Goal: Task Accomplishment & Management: Complete application form

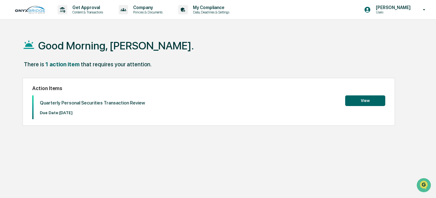
click at [365, 99] on button "View" at bounding box center [365, 101] width 40 height 11
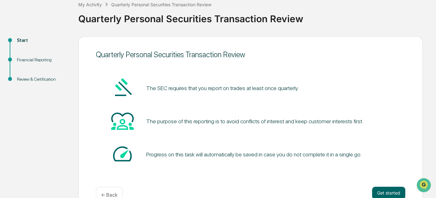
scroll to position [54, 0]
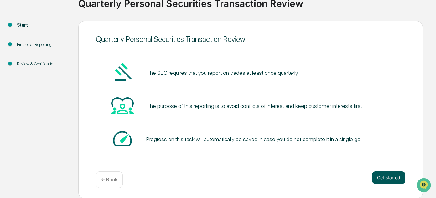
click at [383, 175] on button "Get started" at bounding box center [388, 178] width 33 height 13
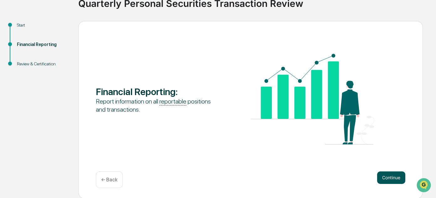
click at [390, 177] on button "Continue" at bounding box center [391, 178] width 28 height 13
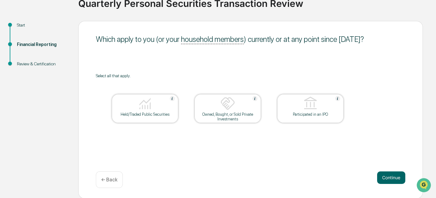
click at [161, 107] on div at bounding box center [145, 104] width 63 height 16
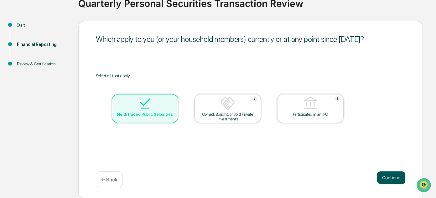
click at [398, 181] on button "Continue" at bounding box center [391, 178] width 28 height 13
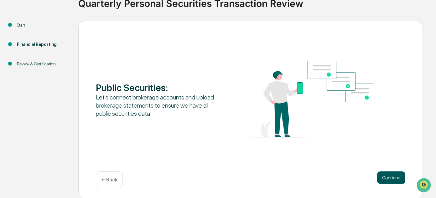
click at [395, 180] on button "Continue" at bounding box center [391, 178] width 28 height 13
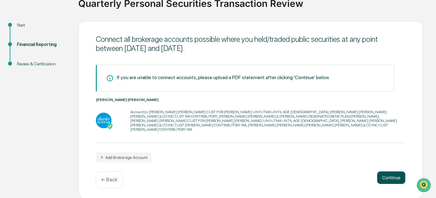
click at [395, 180] on button "Continue" at bounding box center [391, 178] width 28 height 13
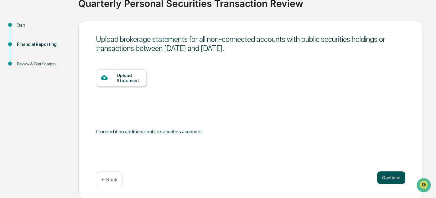
click at [395, 180] on button "Continue" at bounding box center [391, 178] width 28 height 13
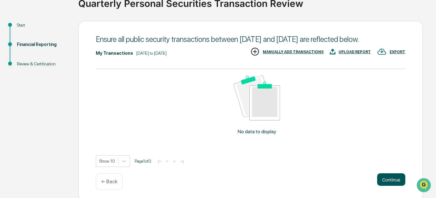
click at [393, 186] on button "Continue" at bounding box center [391, 180] width 28 height 13
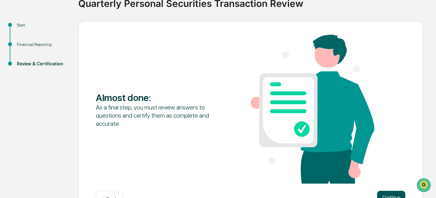
click at [387, 195] on button "Continue" at bounding box center [391, 197] width 28 height 13
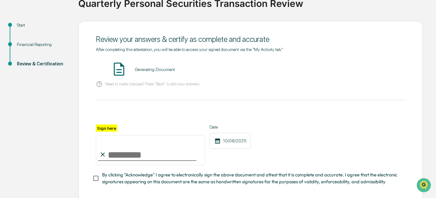
click at [130, 153] on input "Sign here" at bounding box center [150, 150] width 109 height 30
type input "**********"
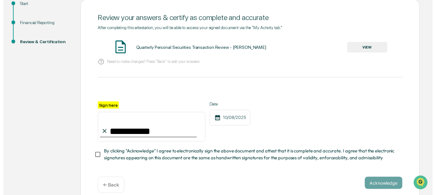
scroll to position [86, 0]
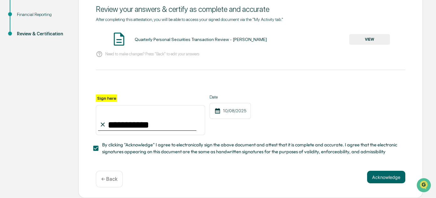
click at [374, 176] on button "Acknowledge" at bounding box center [386, 177] width 38 height 13
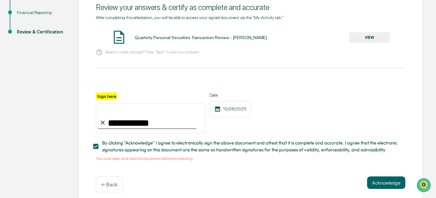
click at [369, 36] on button "VIEW" at bounding box center [369, 37] width 41 height 11
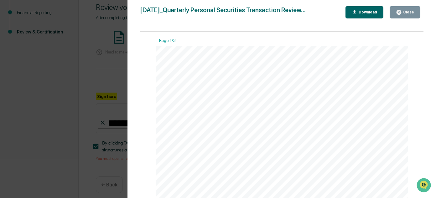
click at [401, 13] on icon "button" at bounding box center [399, 12] width 5 height 5
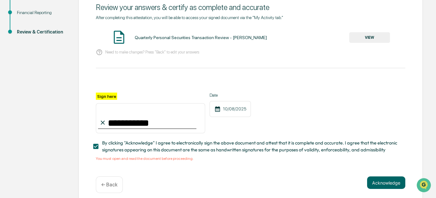
click at [107, 192] on div "← Back" at bounding box center [109, 185] width 27 height 17
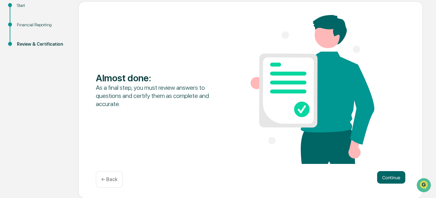
click at [108, 180] on p "← Back" at bounding box center [109, 180] width 16 height 6
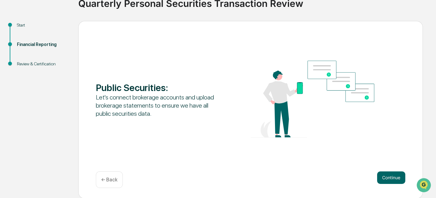
click at [108, 180] on p "← Back" at bounding box center [109, 180] width 16 height 6
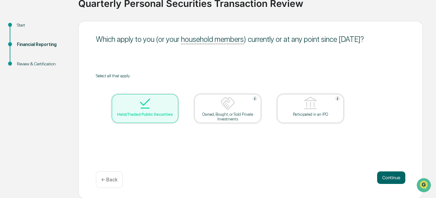
click at [108, 180] on p "← Back" at bounding box center [109, 180] width 16 height 6
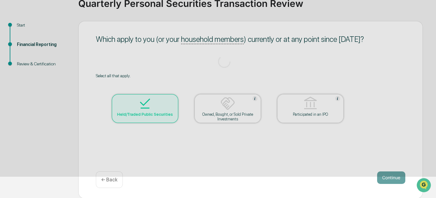
scroll to position [54, 0]
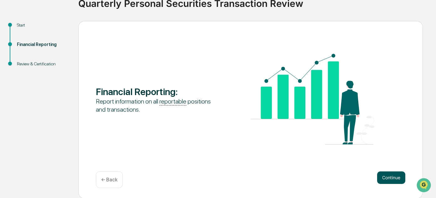
click at [379, 179] on button "Continue" at bounding box center [391, 178] width 28 height 13
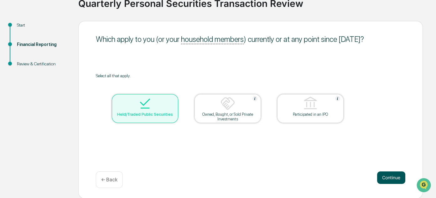
click at [392, 177] on button "Continue" at bounding box center [391, 178] width 28 height 13
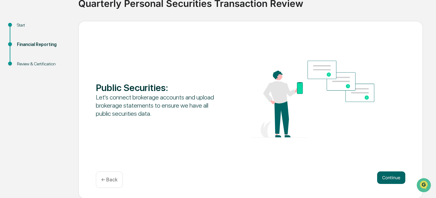
click at [392, 177] on button "Continue" at bounding box center [391, 178] width 28 height 13
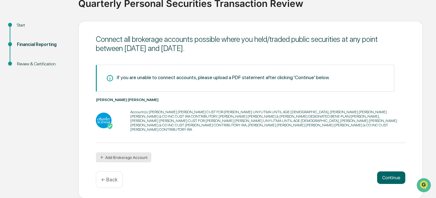
click at [139, 155] on button "Add Brokerage Account" at bounding box center [123, 158] width 55 height 10
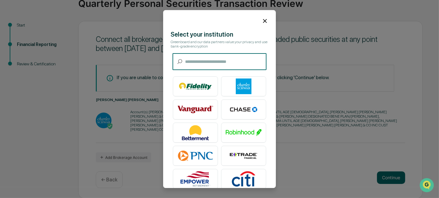
click at [246, 92] on img at bounding box center [244, 87] width 36 height 16
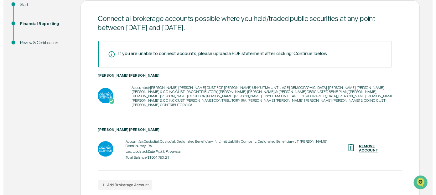
scroll to position [94, 0]
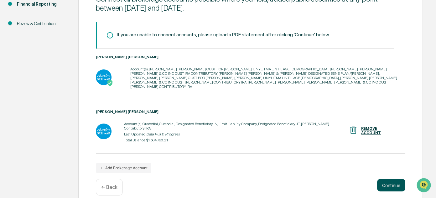
click at [389, 179] on button "Continue" at bounding box center [391, 185] width 28 height 13
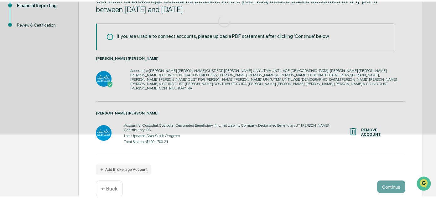
scroll to position [54, 0]
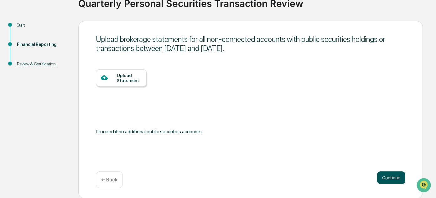
click at [397, 178] on button "Continue" at bounding box center [391, 178] width 28 height 13
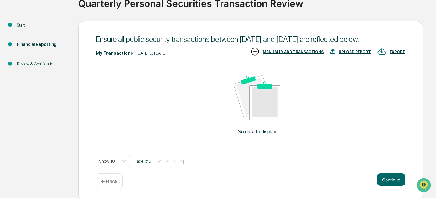
scroll to position [64, 0]
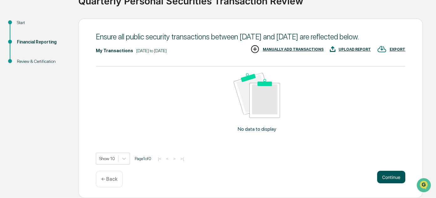
click at [387, 175] on button "Continue" at bounding box center [391, 177] width 28 height 13
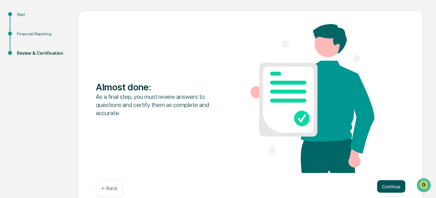
click at [388, 189] on button "Continue" at bounding box center [391, 186] width 28 height 13
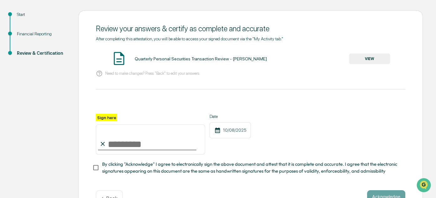
click at [118, 145] on input "Sign here" at bounding box center [150, 140] width 109 height 30
type input "**********"
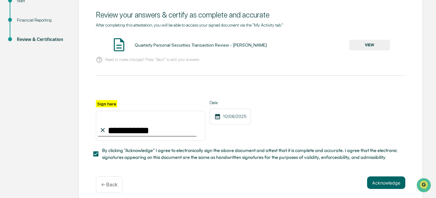
scroll to position [86, 0]
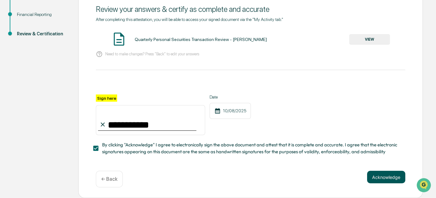
click at [378, 175] on button "Acknowledge" at bounding box center [386, 177] width 38 height 13
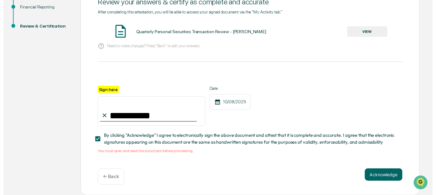
scroll to position [93, 0]
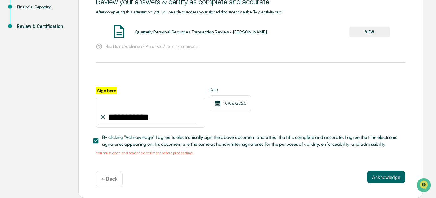
click at [380, 27] on button "VIEW" at bounding box center [369, 32] width 41 height 11
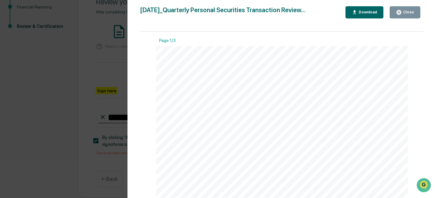
click at [406, 14] on div "Close" at bounding box center [408, 12] width 12 height 4
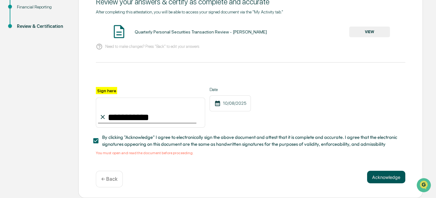
click at [384, 176] on button "Acknowledge" at bounding box center [386, 177] width 38 height 13
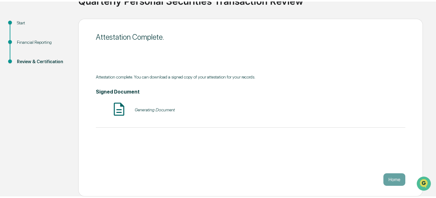
scroll to position [54, 0]
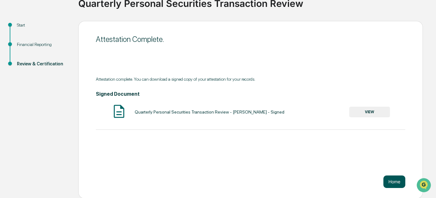
click at [392, 182] on button "Home" at bounding box center [395, 182] width 22 height 13
